Goal: Task Accomplishment & Management: Use online tool/utility

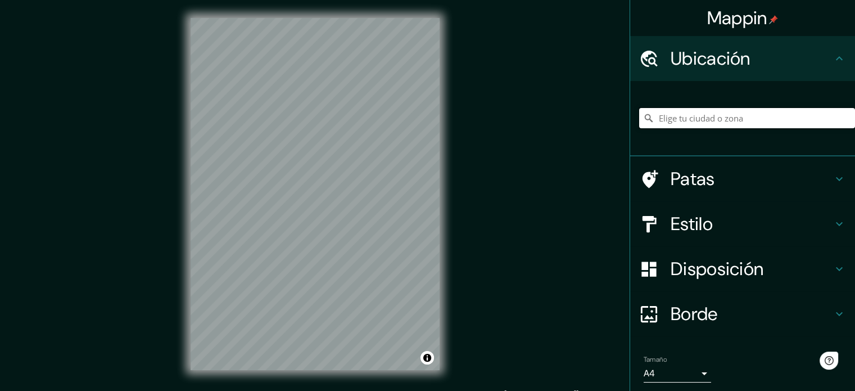
click at [675, 123] on input "Elige tu ciudad o zona" at bounding box center [747, 118] width 216 height 20
drag, startPoint x: 818, startPoint y: 118, endPoint x: 697, endPoint y: 116, distance: 120.9
click at [697, 116] on input "[PERSON_NAME][GEOGRAPHIC_DATA], [GEOGRAPHIC_DATA], [US_STATE], [GEOGRAPHIC_DATA]" at bounding box center [747, 118] width 216 height 20
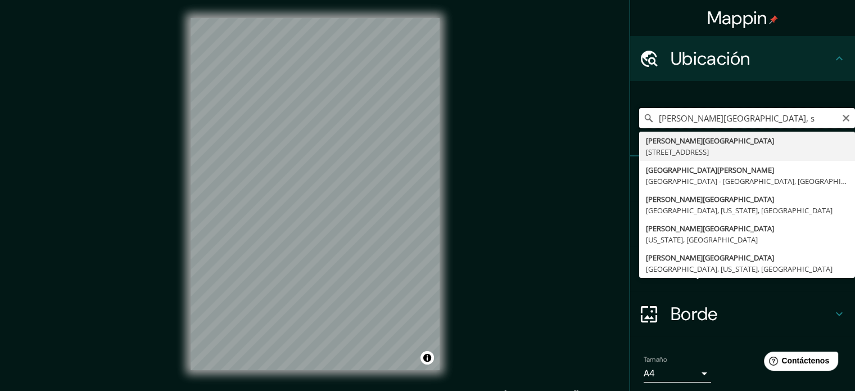
click at [713, 116] on input "[PERSON_NAME][GEOGRAPHIC_DATA], s" at bounding box center [747, 118] width 216 height 20
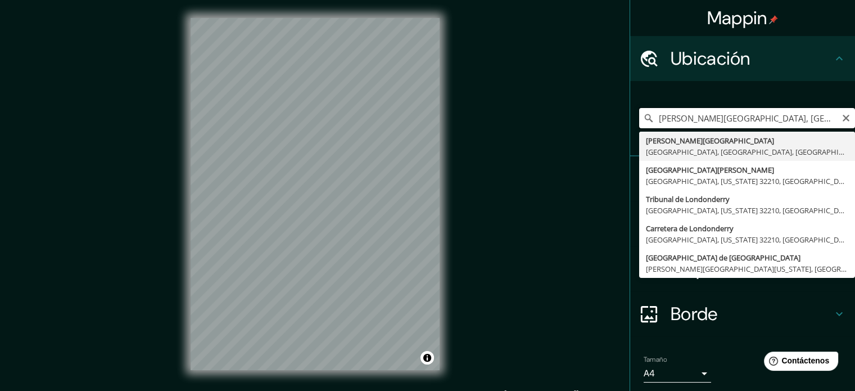
click at [742, 118] on input "[PERSON_NAME][GEOGRAPHIC_DATA], [GEOGRAPHIC_DATA]" at bounding box center [747, 118] width 216 height 20
drag, startPoint x: 650, startPoint y: 110, endPoint x: 518, endPoint y: 110, distance: 132.2
click at [518, 110] on div "Mappin [GEOGRAPHIC_DATA][PERSON_NAME], [GEOGRAPHIC_DATA], [GEOGRAPHIC_DATA], [G…" at bounding box center [427, 203] width 855 height 406
paste input "[PERSON_NAME], [GEOGRAPHIC_DATA]"
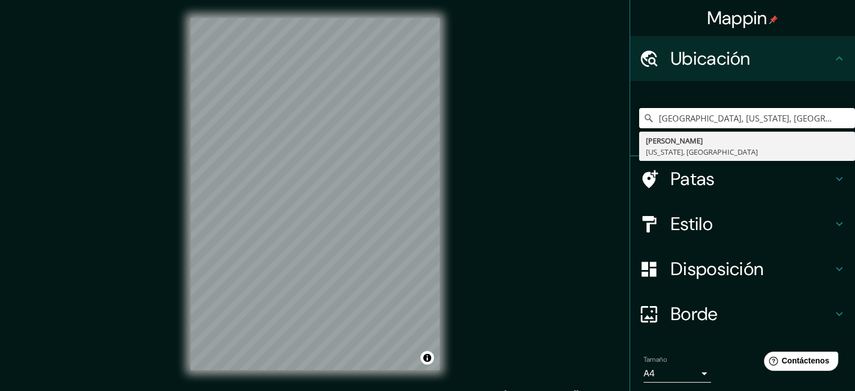
drag, startPoint x: 774, startPoint y: 114, endPoint x: 440, endPoint y: 121, distance: 334.1
click at [440, 121] on div "Mappin Ubicación Dana, [US_STATE], [GEOGRAPHIC_DATA] [GEOGRAPHIC_DATA][PERSON_N…" at bounding box center [427, 203] width 855 height 406
paste input "[PERSON_NAME][GEOGRAPHIC_DATA]"
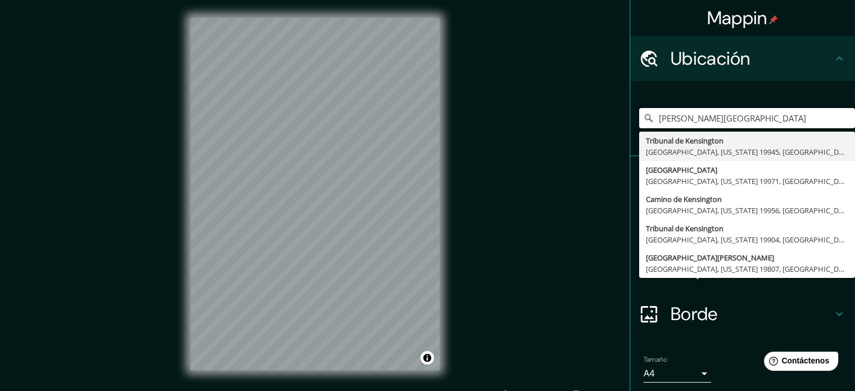
drag, startPoint x: 755, startPoint y: 123, endPoint x: 536, endPoint y: 126, distance: 218.2
click at [536, 126] on div "Mappin Ubicación [PERSON_NAME][GEOGRAPHIC_DATA], [US_STATE] 19945, [GEOGRAPHIC_…" at bounding box center [427, 203] width 855 height 406
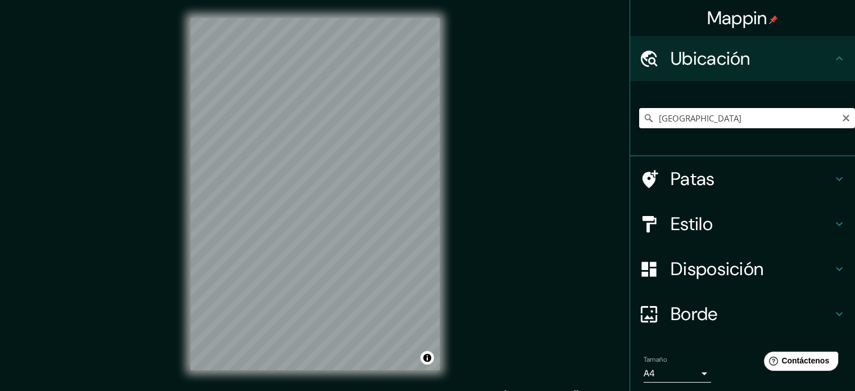
click at [740, 119] on input "[GEOGRAPHIC_DATA]" at bounding box center [747, 118] width 216 height 20
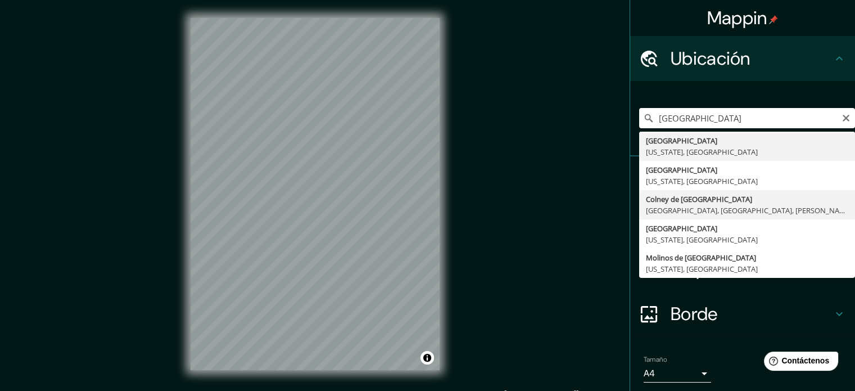
type input "[GEOGRAPHIC_DATA], [GEOGRAPHIC_DATA], [GEOGRAPHIC_DATA], [PERSON_NAME][GEOGRAPH…"
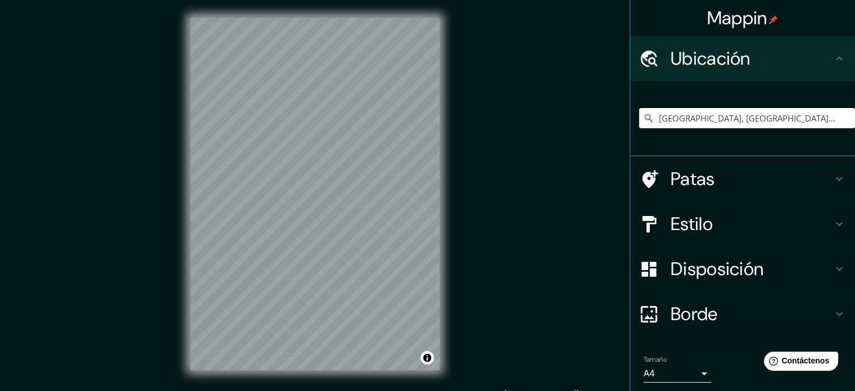
click at [703, 228] on font "Estilo" at bounding box center [692, 224] width 42 height 24
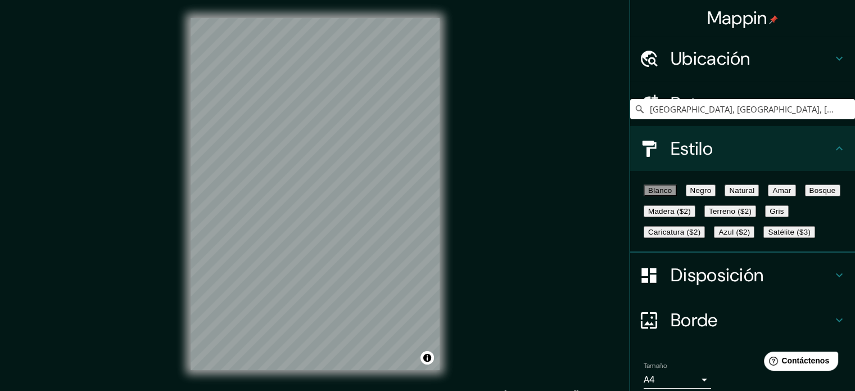
click at [770, 215] on font "Gris" at bounding box center [777, 211] width 15 height 8
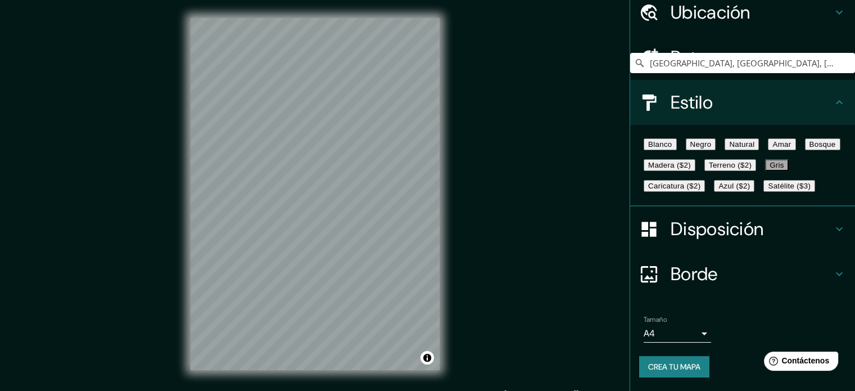
scroll to position [133, 0]
click at [668, 373] on font "Crea tu mapa" at bounding box center [674, 366] width 52 height 15
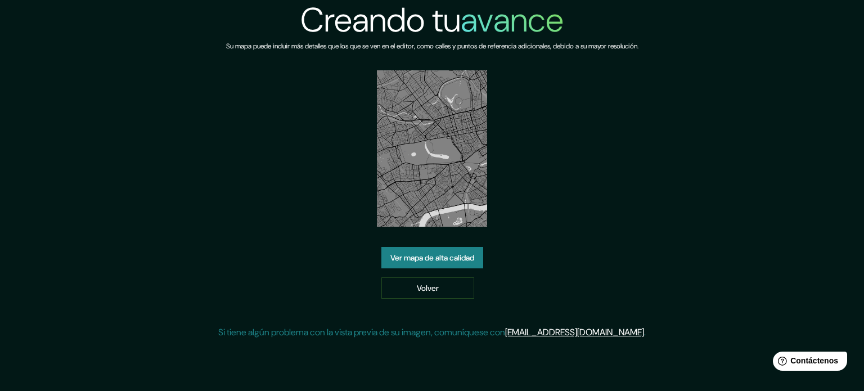
click at [440, 253] on font "Ver mapa de alta calidad" at bounding box center [432, 257] width 84 height 10
